Goal: Task Accomplishment & Management: Complete application form

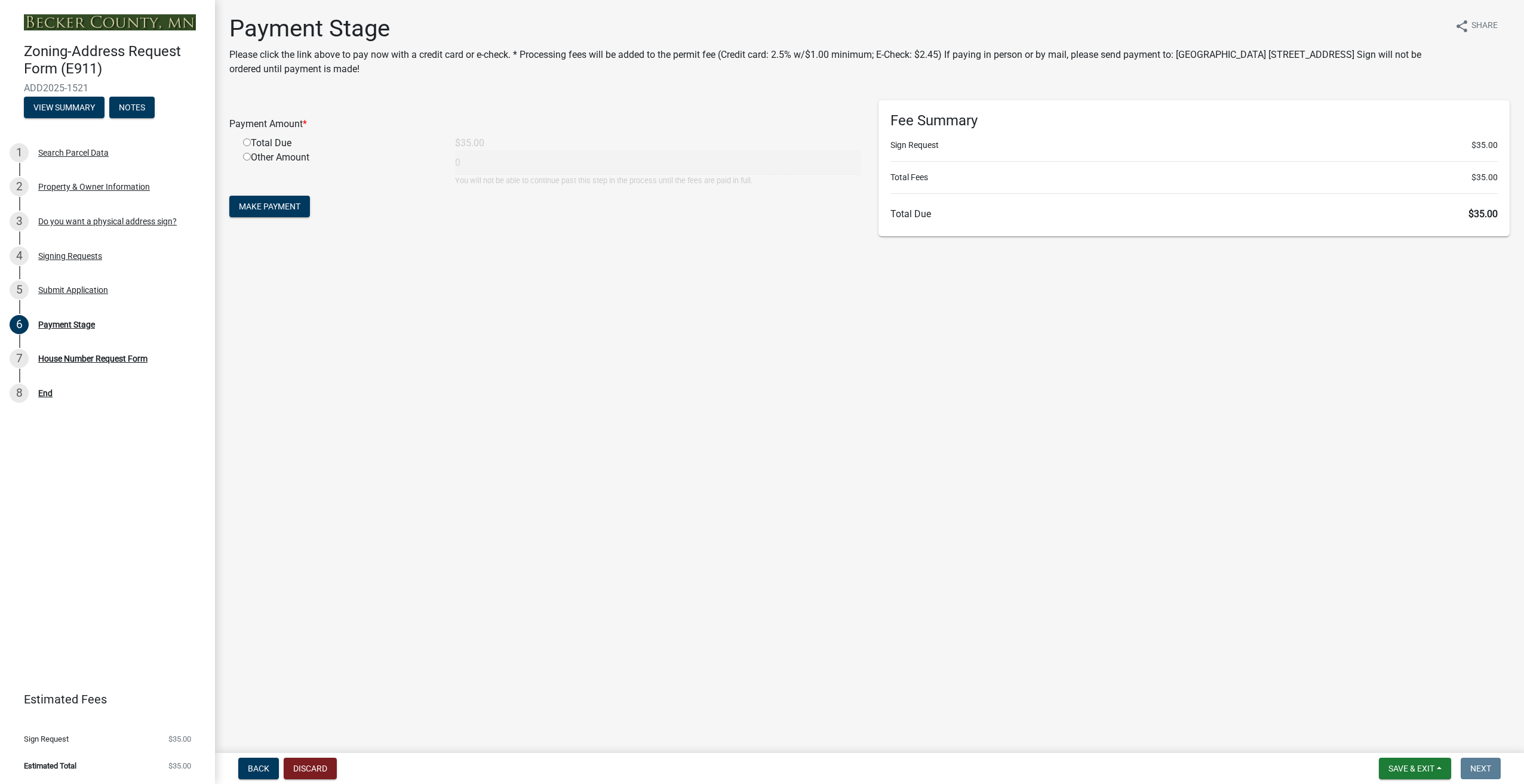
click at [248, 142] on input "radio" at bounding box center [247, 142] width 8 height 8
radio input "true"
type input "35"
click at [262, 205] on span "Make Payment" at bounding box center [269, 206] width 61 height 10
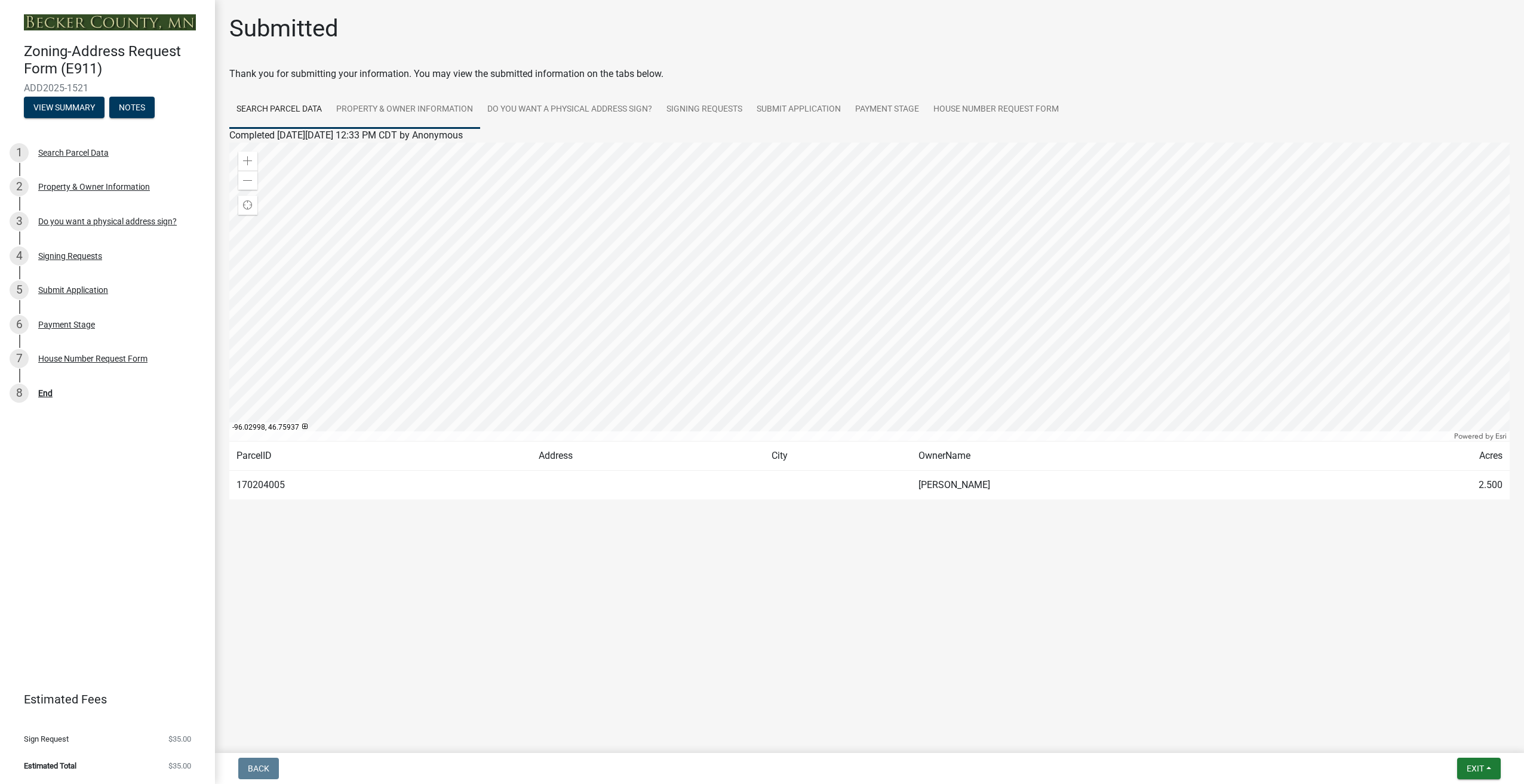
click at [415, 108] on link "Property & Owner Information" at bounding box center [405, 110] width 151 height 38
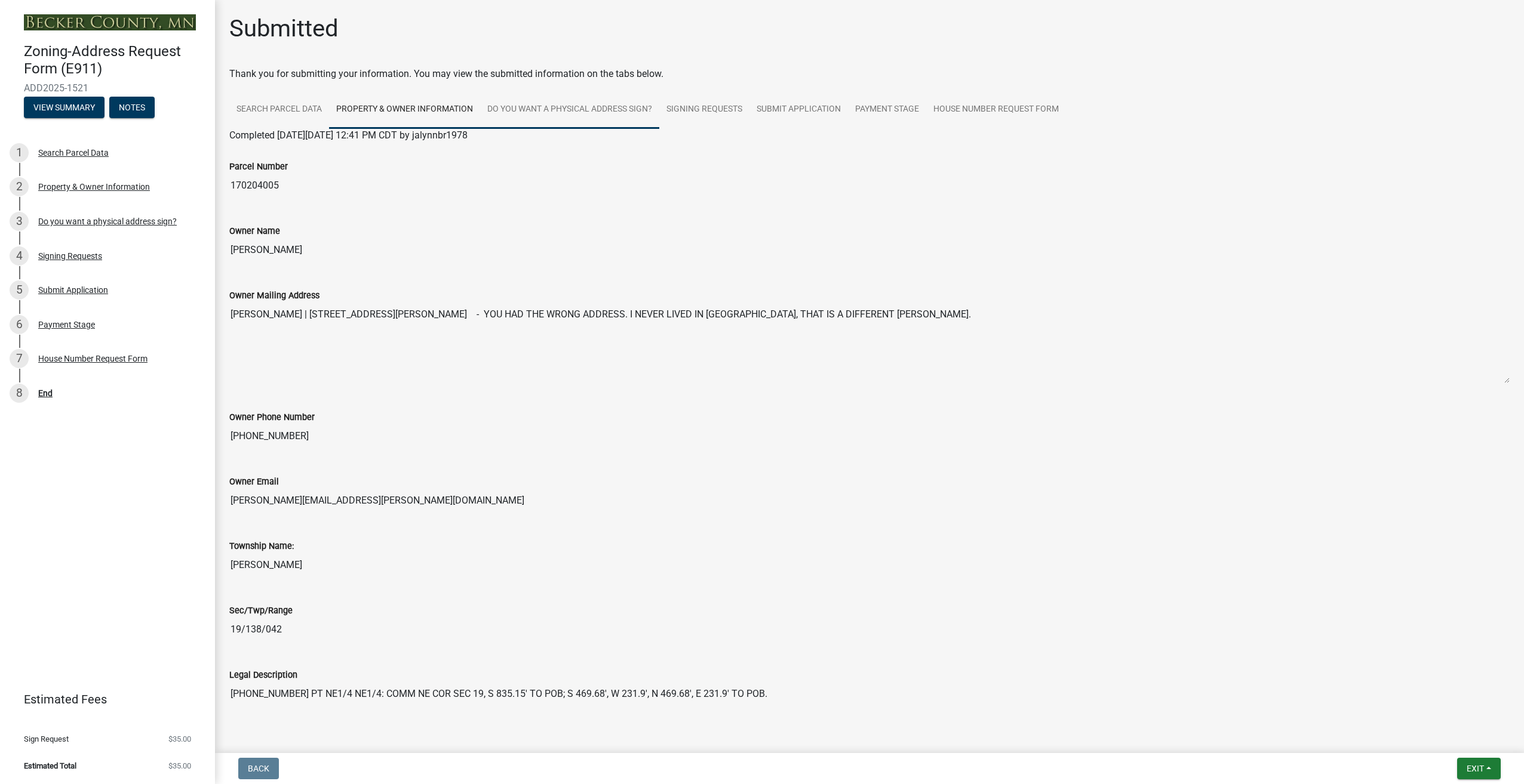
click at [559, 105] on link "Do you want a physical address sign?" at bounding box center [570, 110] width 179 height 38
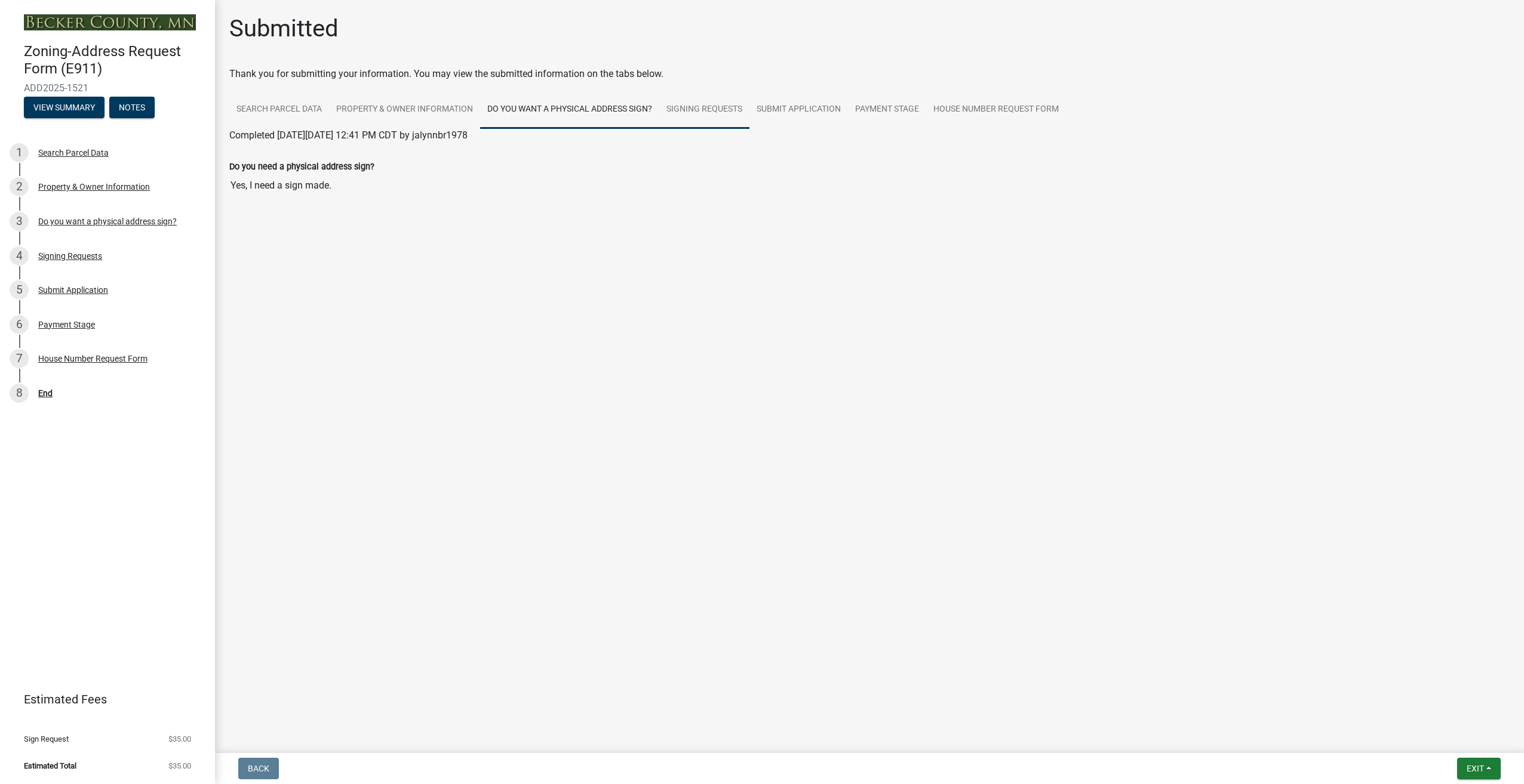
click at [731, 111] on link "Signing Requests" at bounding box center [704, 110] width 90 height 38
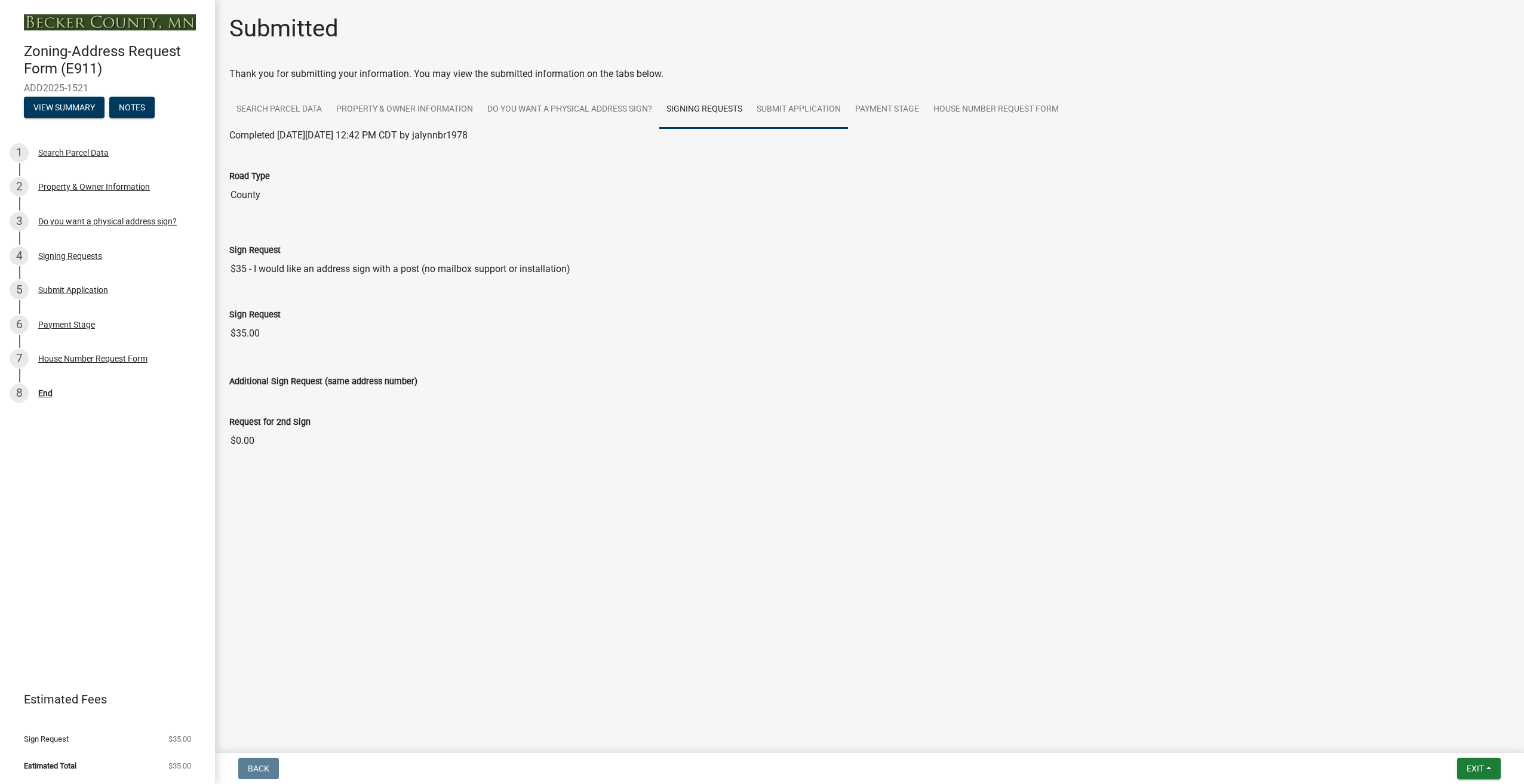
click at [799, 111] on link "Submit Application" at bounding box center [798, 110] width 98 height 38
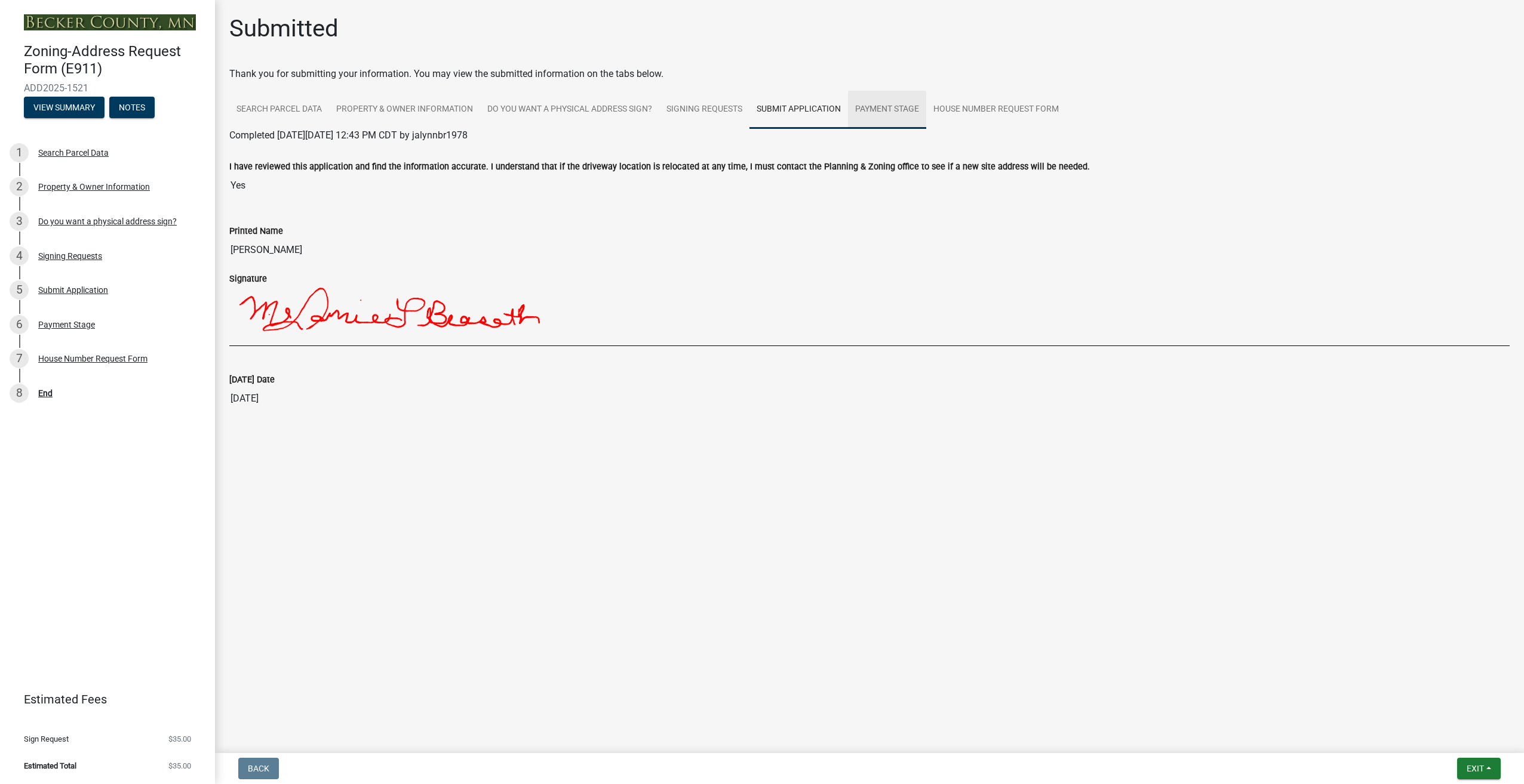
click at [872, 107] on link "Payment Stage" at bounding box center [887, 110] width 78 height 38
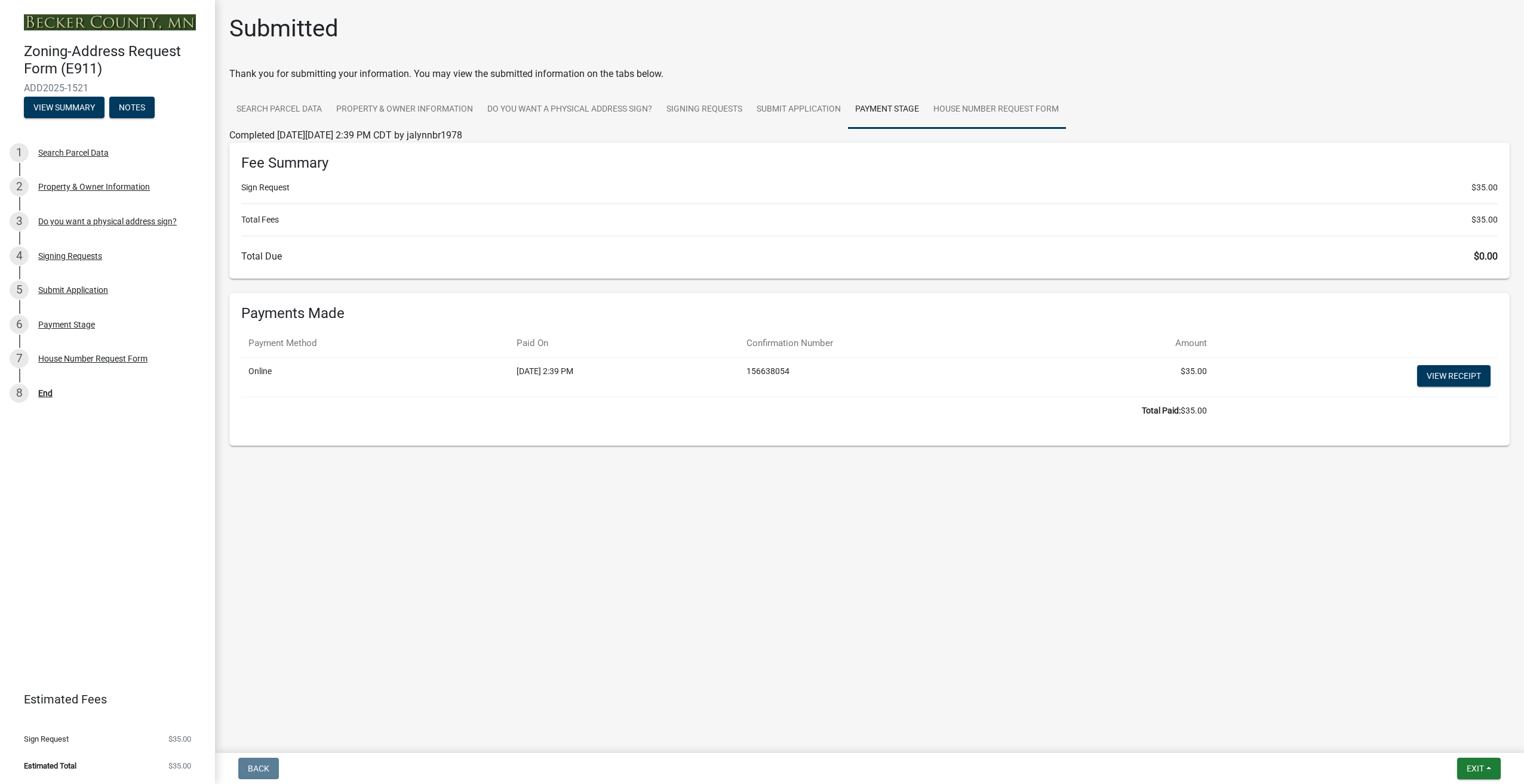
click at [1002, 113] on link "House Number Request Form" at bounding box center [995, 110] width 140 height 38
